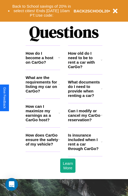
scroll to position [640, 0]
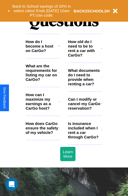
click at [43, 53] on h3 "How do I become a host on CarGo?" at bounding box center [42, 45] width 32 height 13
click at [85, 139] on h3 "Is insurance included when I rent a car through CarGo?" at bounding box center [84, 130] width 33 height 18
click at [43, 135] on h3 "How does CarGo ensure the safety of my vehicle?" at bounding box center [42, 127] width 33 height 13
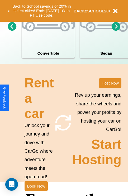
scroll to position [411, 0]
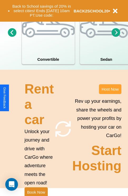
click at [110, 94] on button "Host Now" at bounding box center [110, 89] width 22 height 10
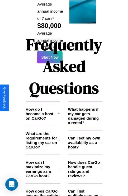
scroll to position [860, 0]
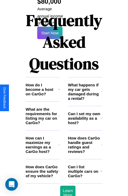
click at [102, 90] on icon at bounding box center [101, 92] width 1 height 4
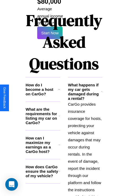
click at [59, 143] on icon at bounding box center [60, 145] width 2 height 4
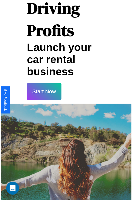
scroll to position [9, 0]
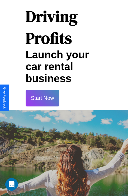
click at [42, 98] on button "Start Now" at bounding box center [43, 98] width 34 height 17
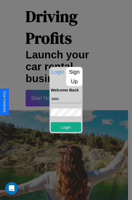
click at [74, 76] on p "Sign Up" at bounding box center [74, 76] width 16 height 19
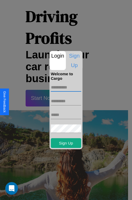
click at [66, 87] on input "text" at bounding box center [66, 87] width 30 height 8
type input "*********"
click at [66, 101] on input "text" at bounding box center [66, 101] width 30 height 8
type input "*******"
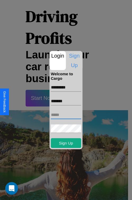
click at [66, 115] on input "text" at bounding box center [66, 115] width 30 height 8
type input "**********"
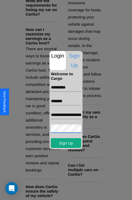
click at [68, 193] on div at bounding box center [66, 100] width 132 height 200
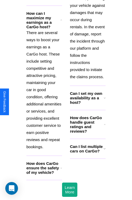
scroll to position [7, 0]
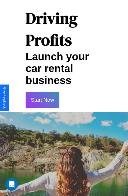
click at [42, 100] on button "Start Now" at bounding box center [43, 100] width 34 height 17
